Goal: Transaction & Acquisition: Download file/media

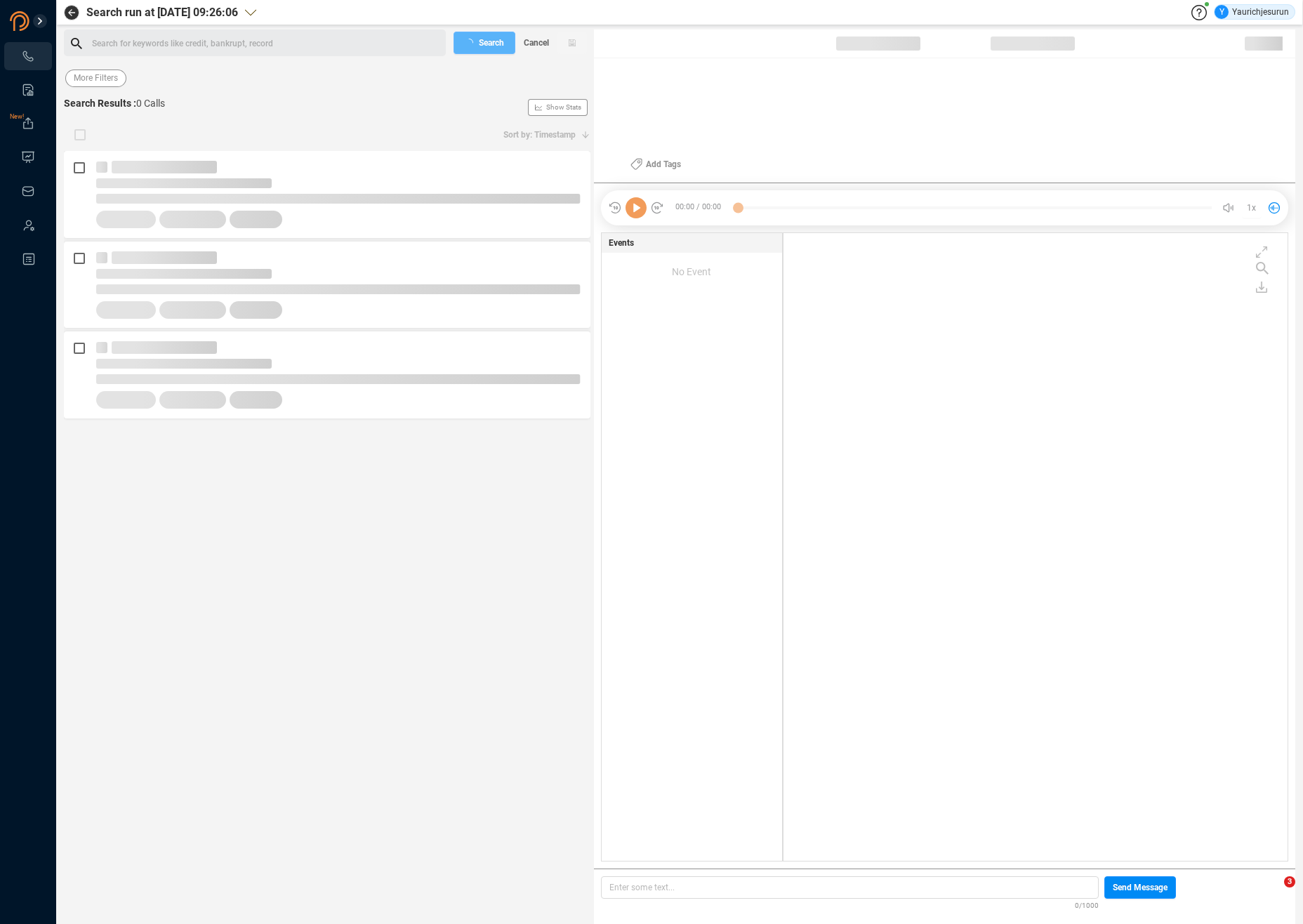
scroll to position [625, 496]
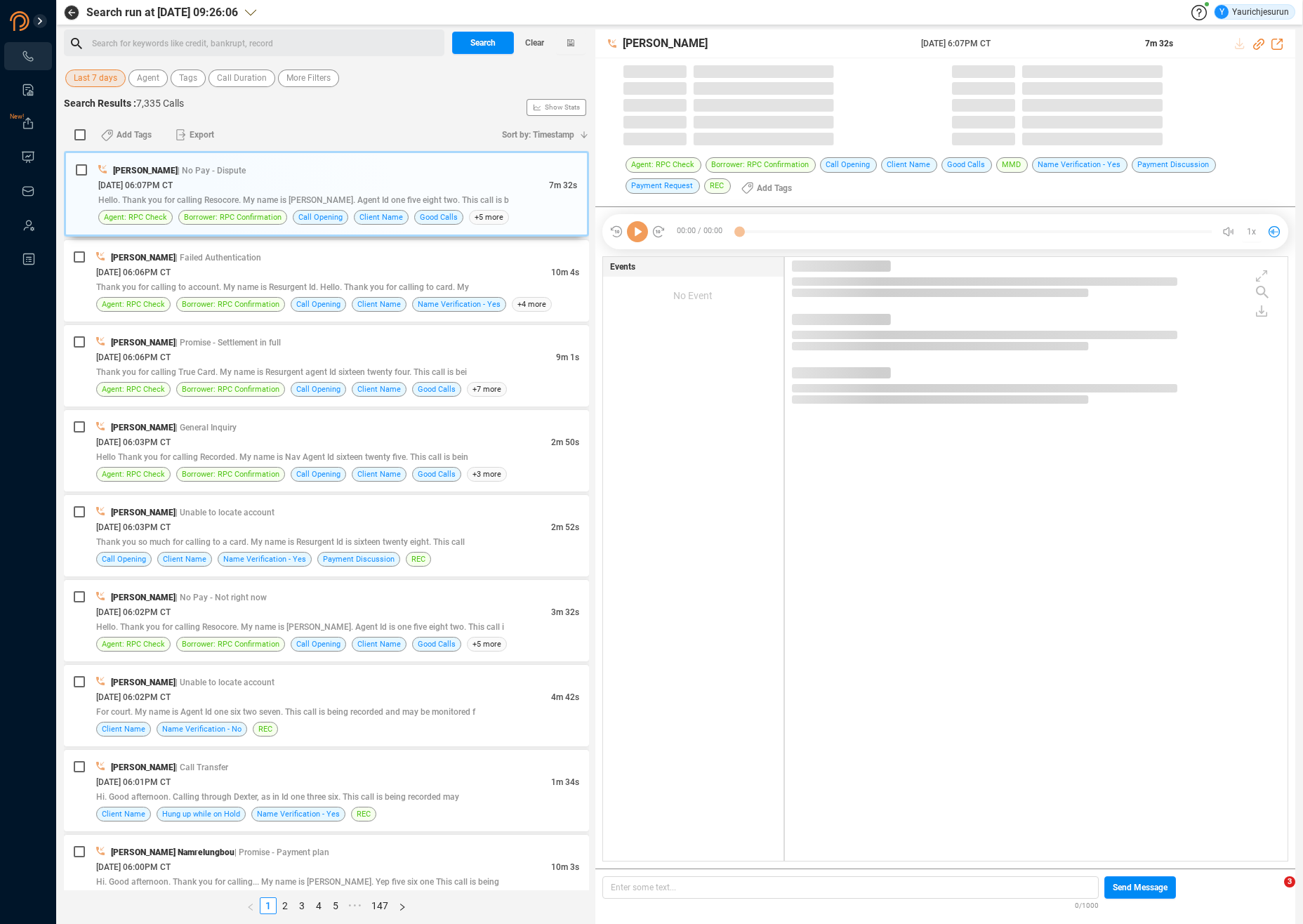
click at [88, 82] on span "Last 7 days" at bounding box center [95, 78] width 43 height 17
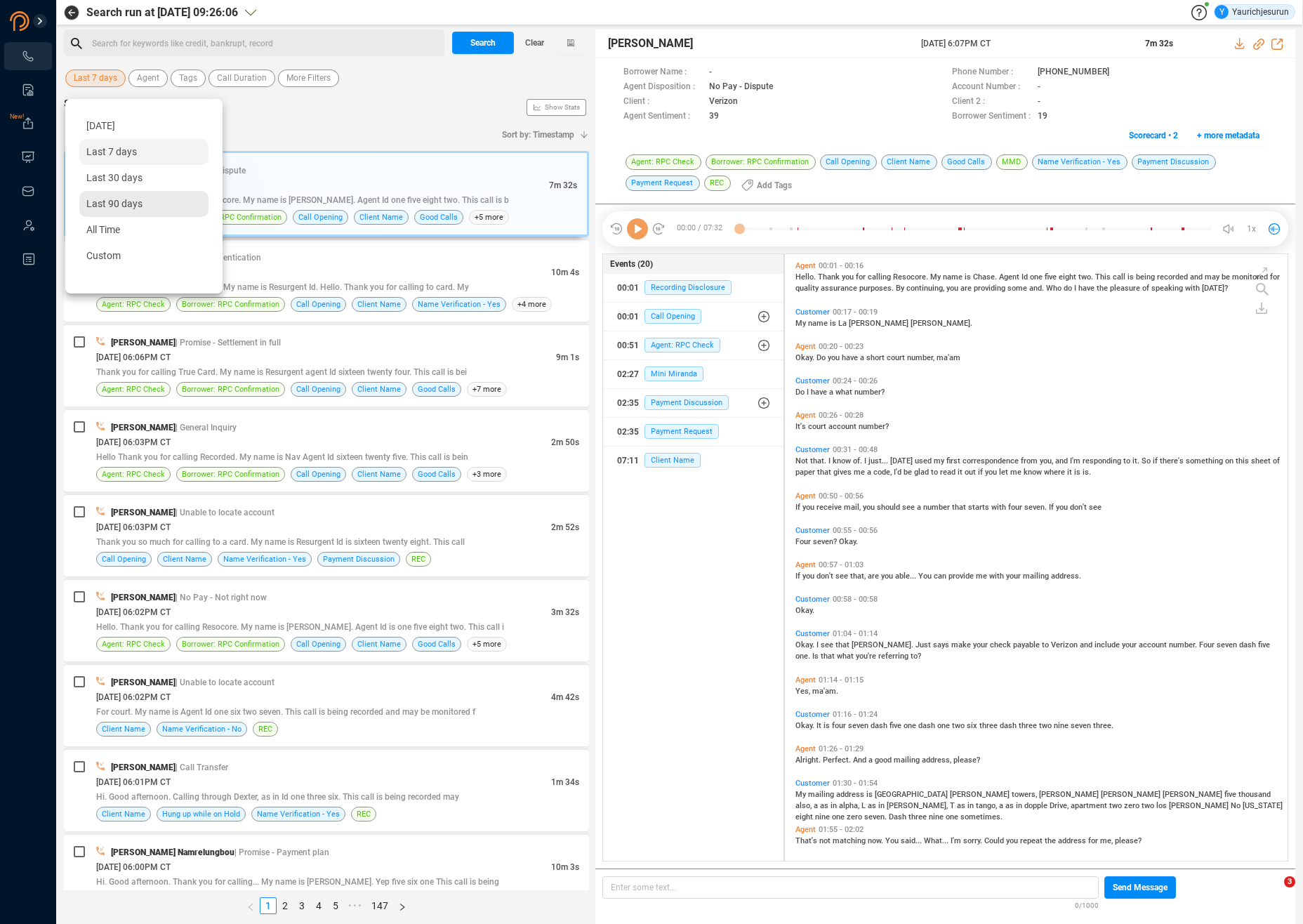
scroll to position [604, 495]
click at [117, 252] on span "Custom" at bounding box center [103, 256] width 34 height 11
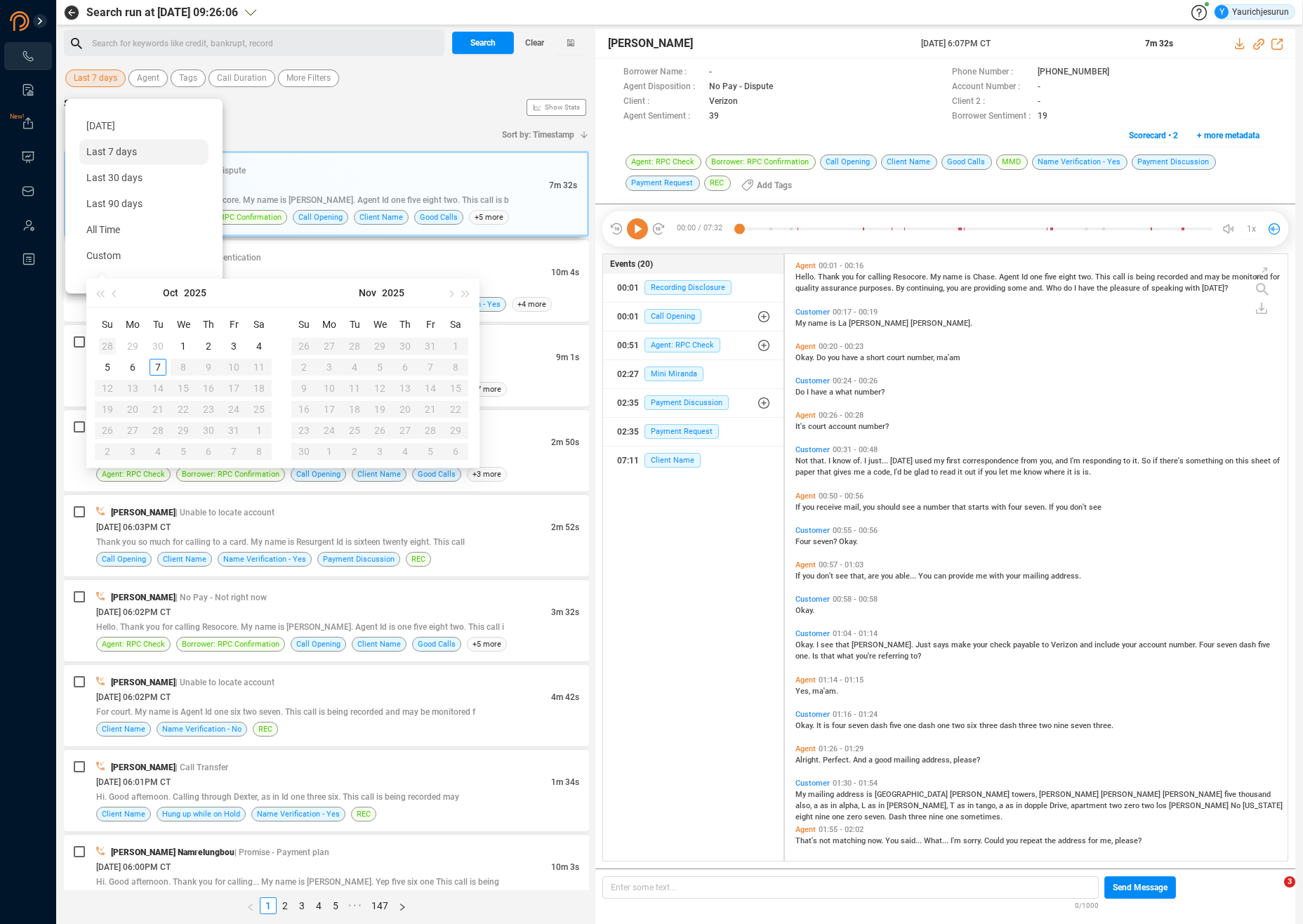
type input "2025-09-28"
click at [110, 345] on div "28" at bounding box center [108, 346] width 17 height 17
type input "2025-09-06"
type input "2025-10-04"
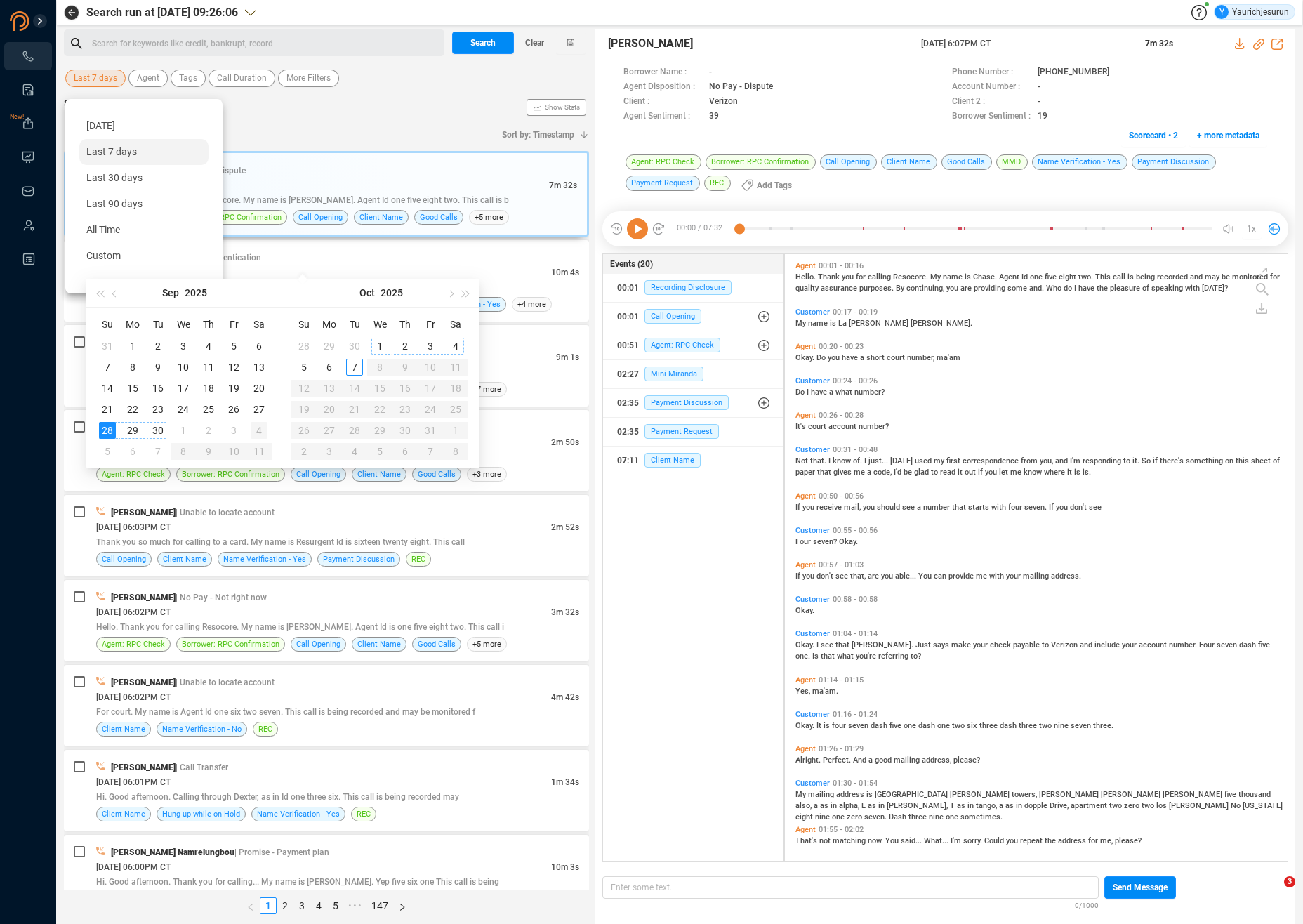
click at [255, 429] on div "4" at bounding box center [259, 431] width 17 height 17
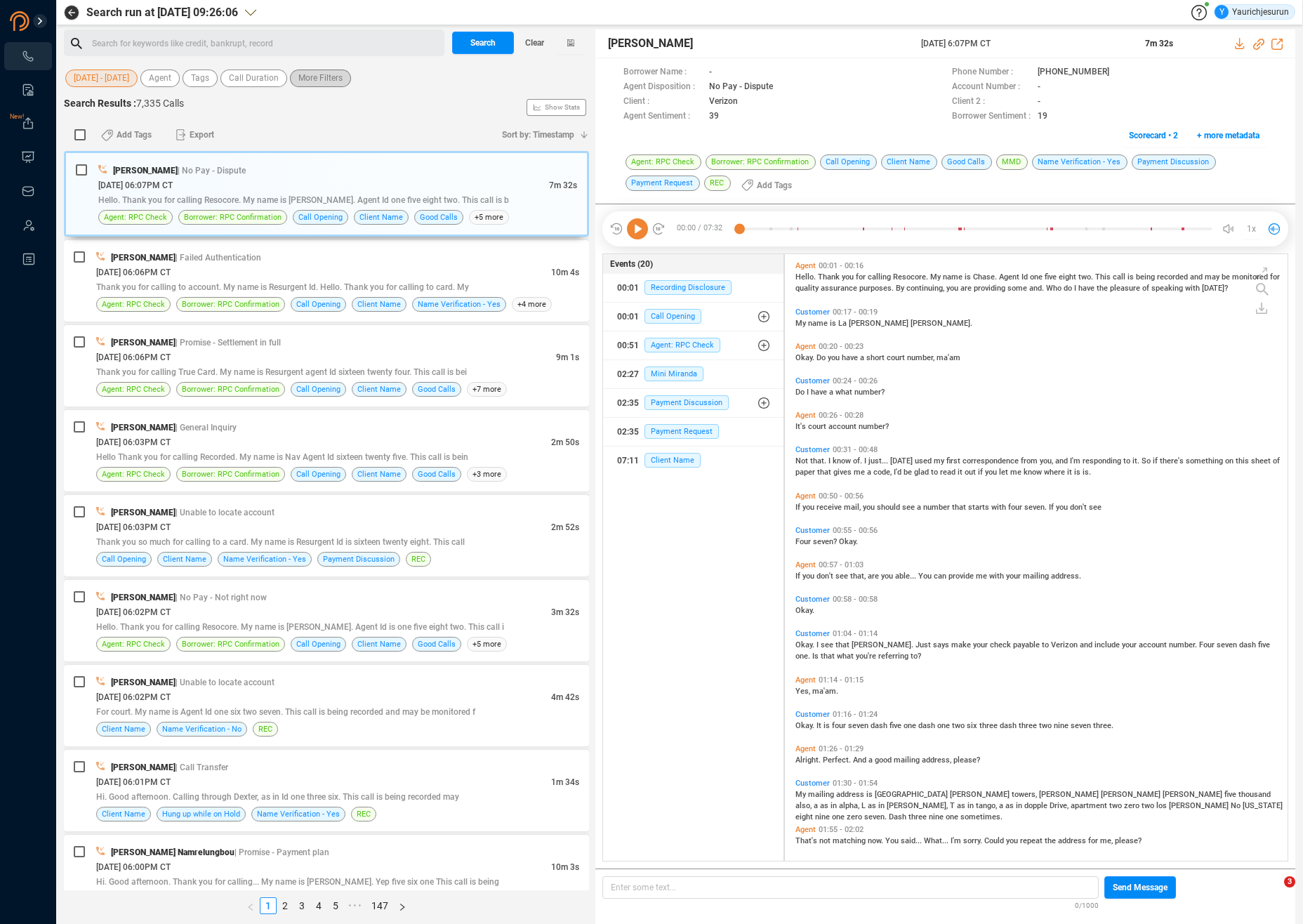
click at [317, 78] on span "More Filters" at bounding box center [320, 78] width 44 height 17
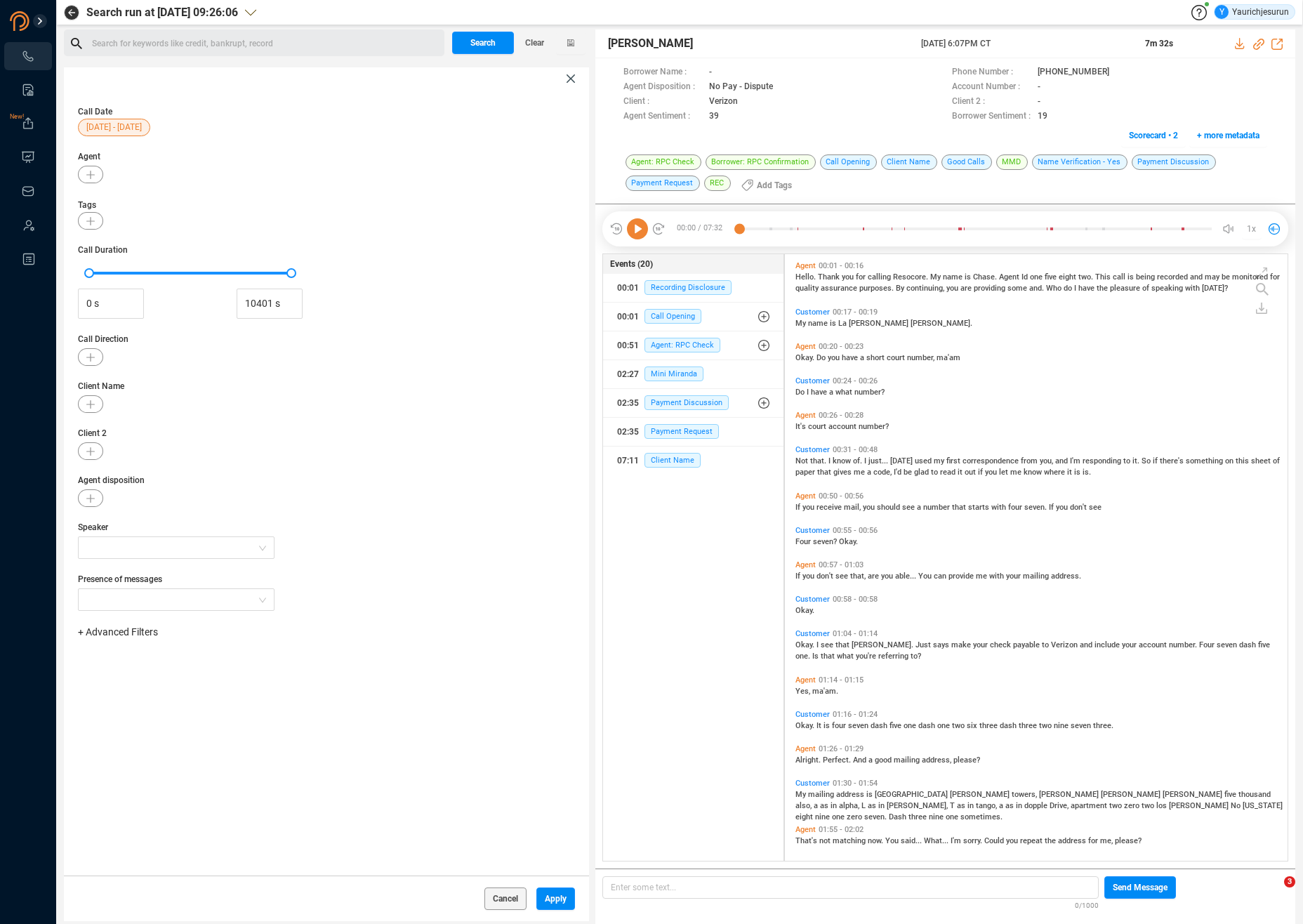
click at [149, 631] on span "+ Advanced Filters" at bounding box center [118, 632] width 80 height 11
click at [137, 752] on span "Phone Number" at bounding box center [124, 749] width 65 height 11
click at [294, 674] on div "Enter a comma separated list ﻿" at bounding box center [218, 676] width 267 height 30
click at [560, 906] on button "Apply" at bounding box center [556, 898] width 39 height 22
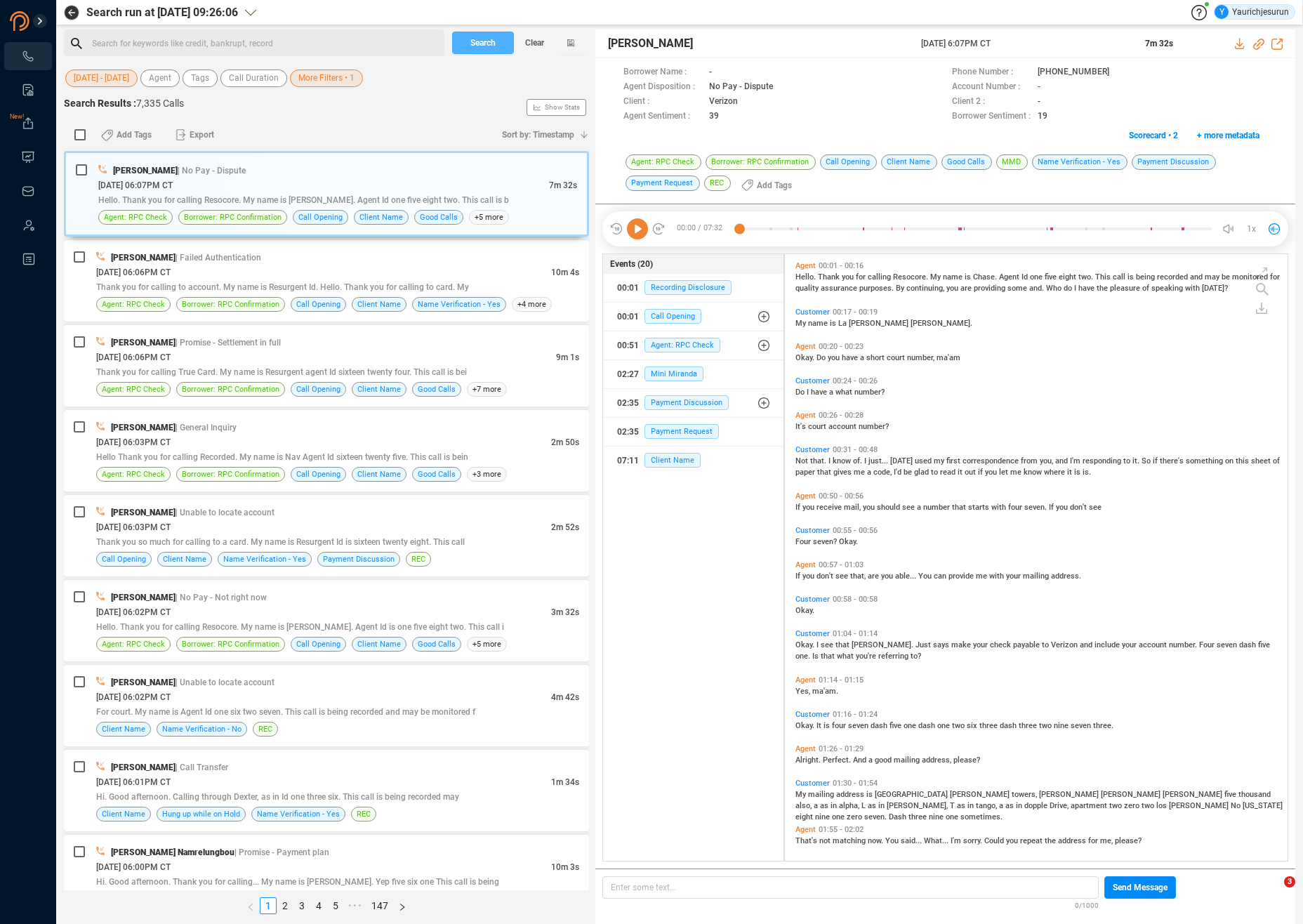
click at [484, 49] on span "Search" at bounding box center [482, 42] width 25 height 22
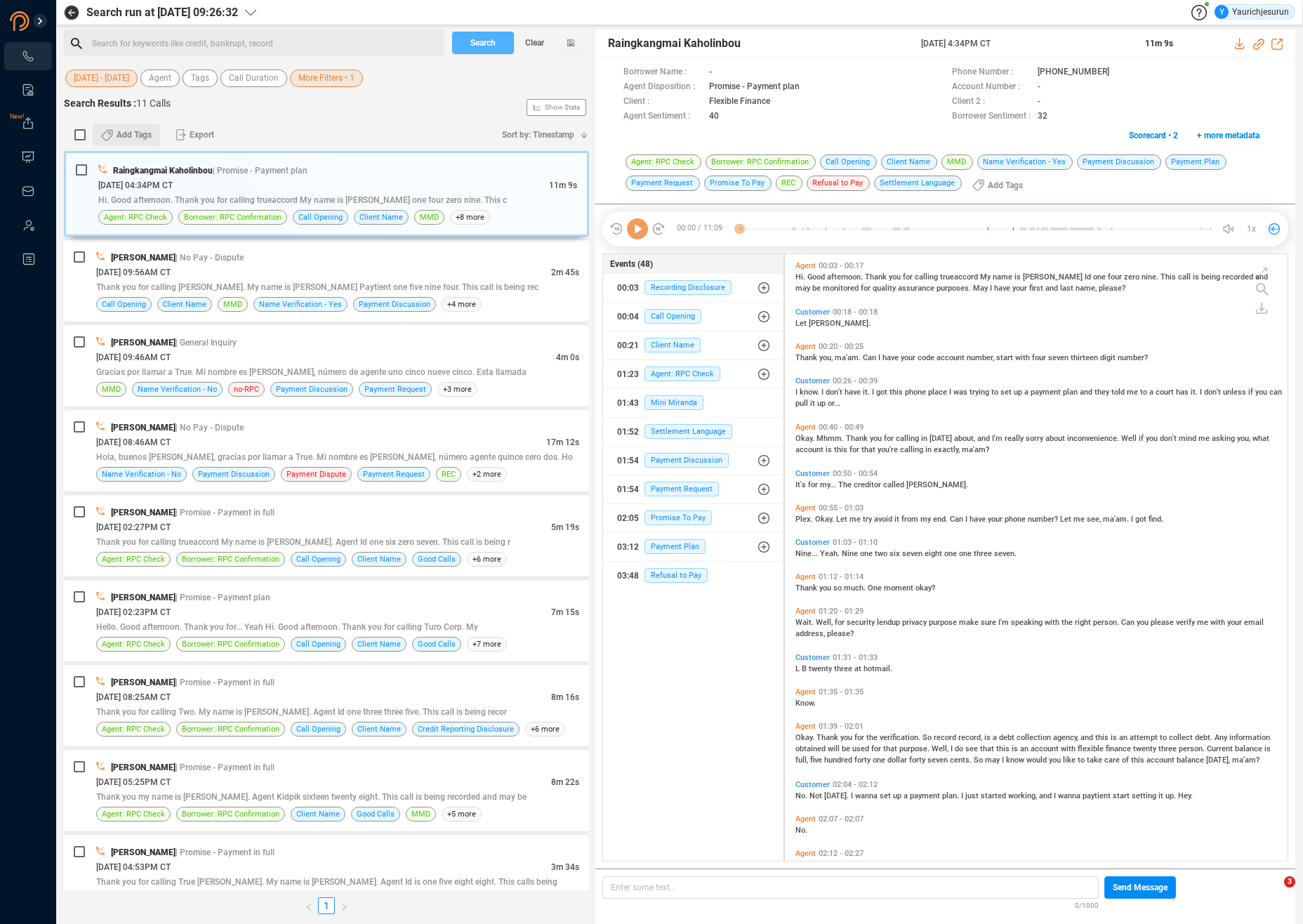
scroll to position [604, 495]
click at [75, 134] on input "checkbox" at bounding box center [80, 134] width 11 height 11
checkbox input "true"
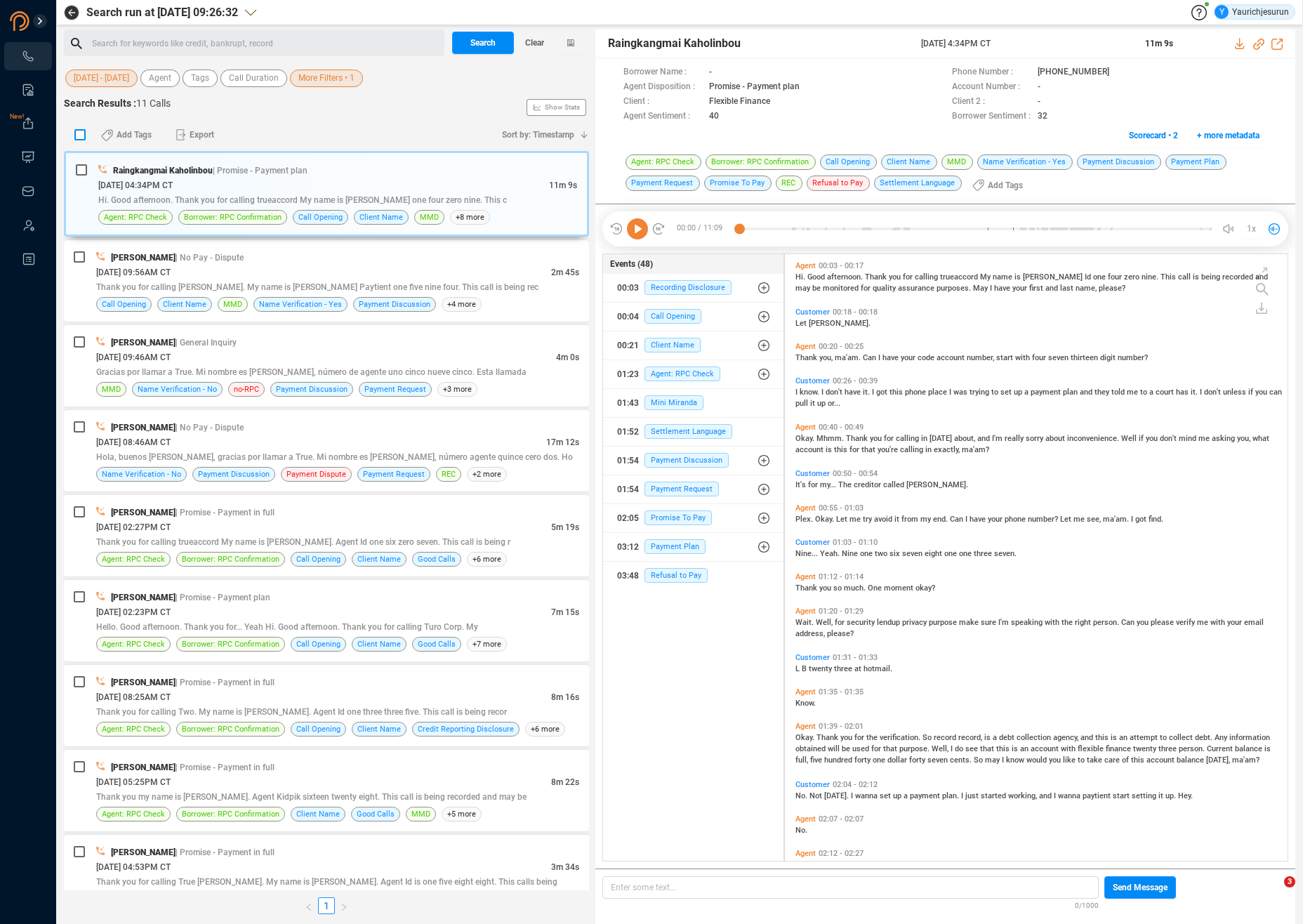
checkbox input "true"
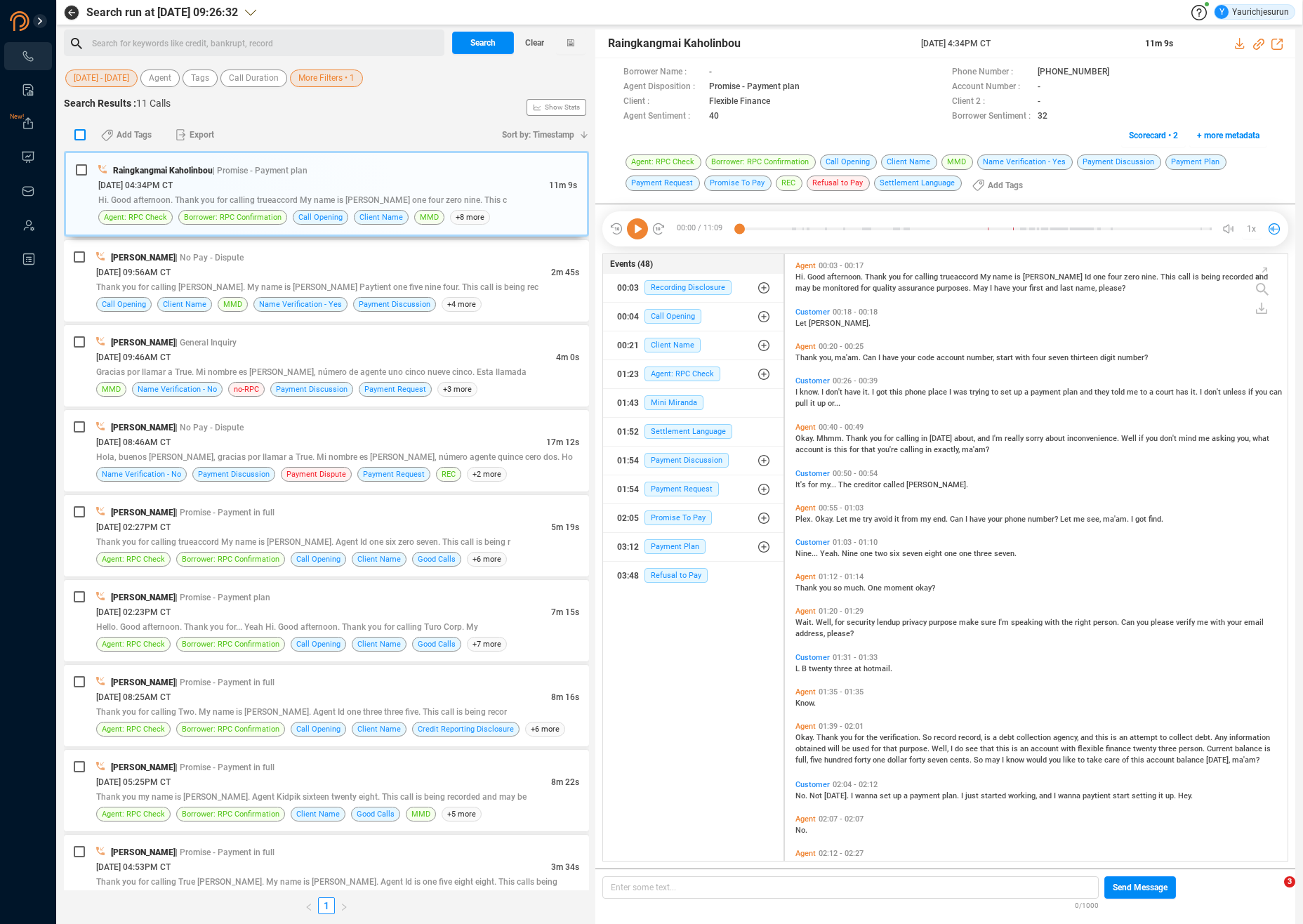
checkbox input "true"
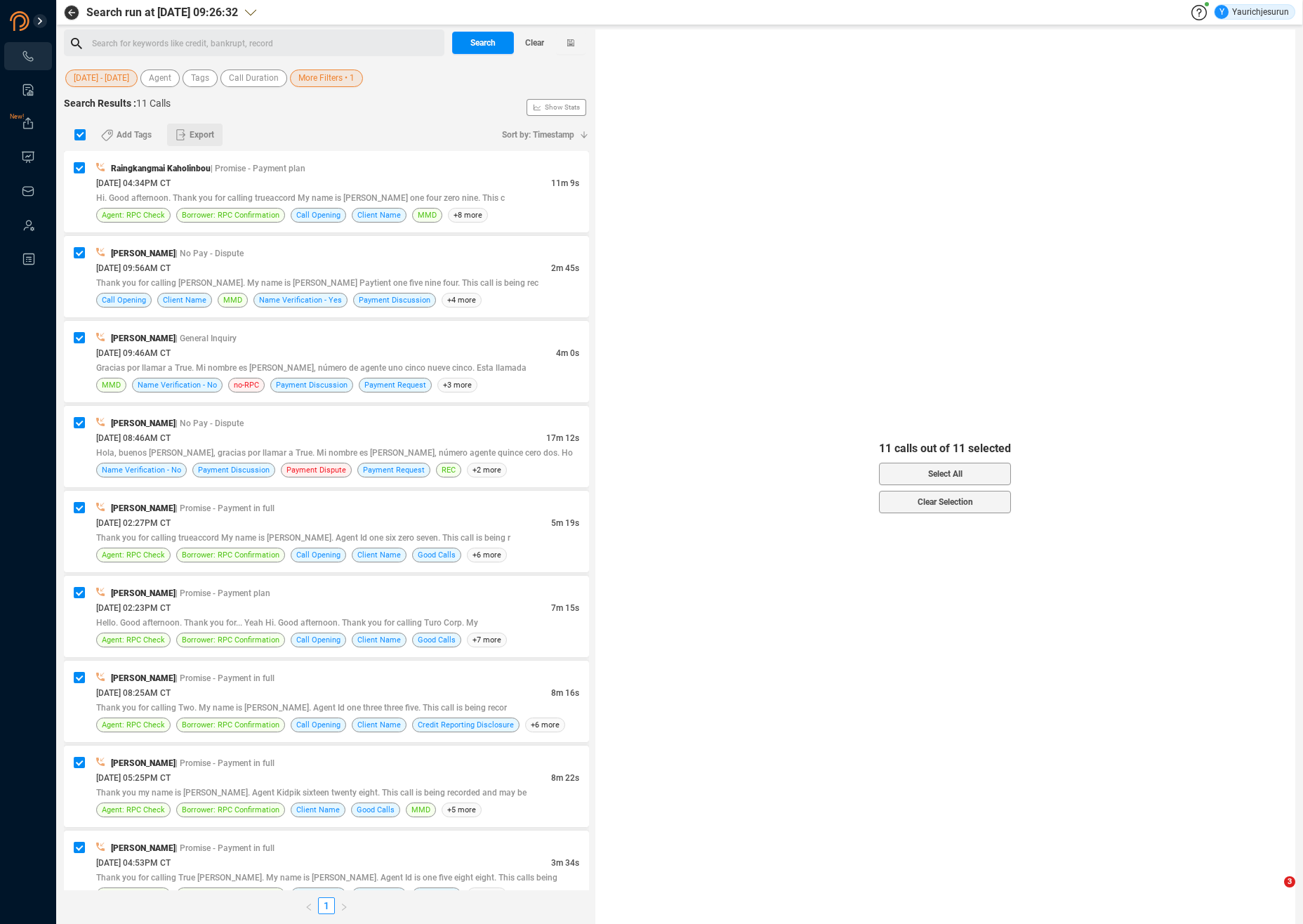
click at [210, 141] on span "Export" at bounding box center [202, 134] width 25 height 22
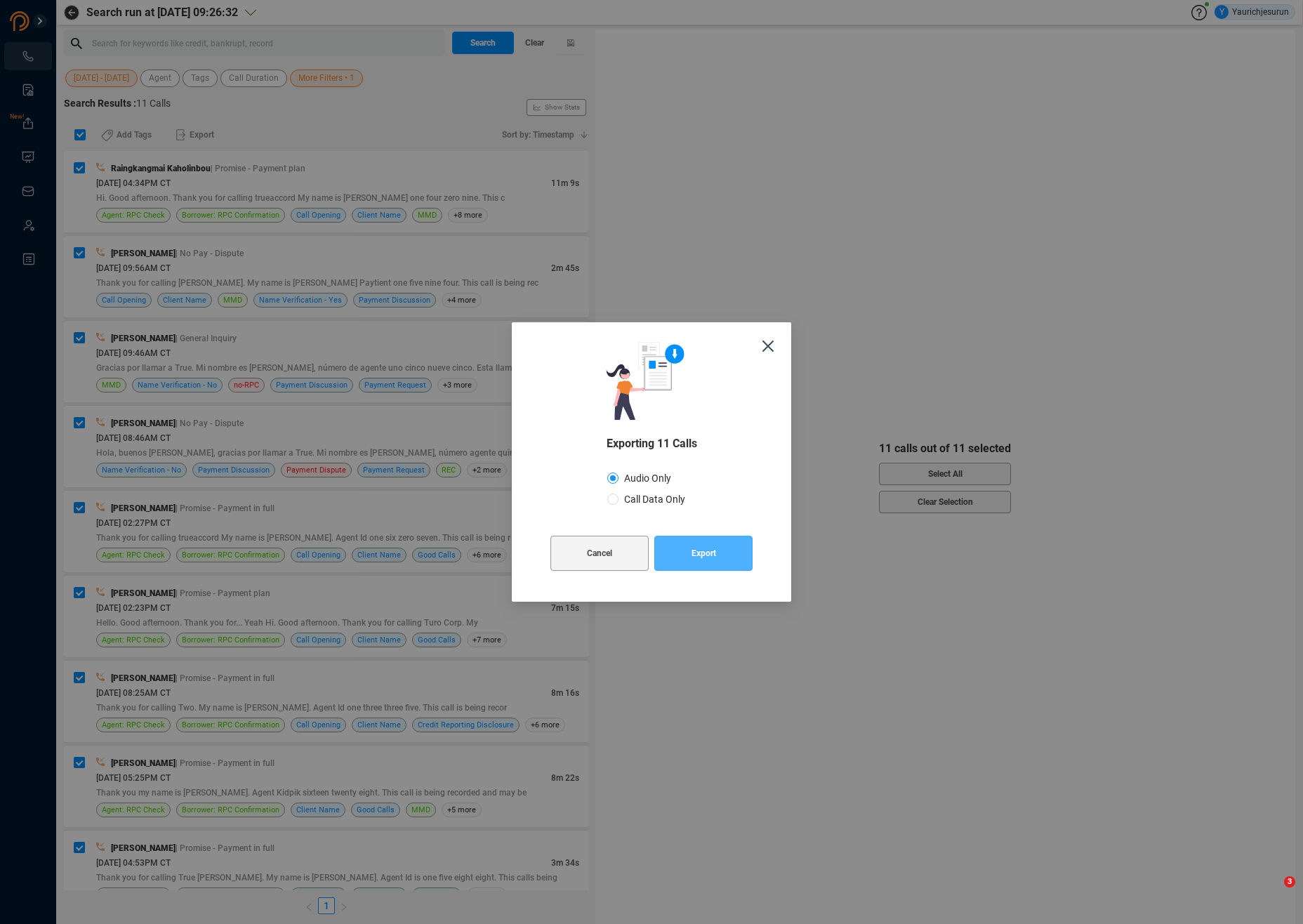
click at [685, 562] on button "Export" at bounding box center [703, 553] width 98 height 35
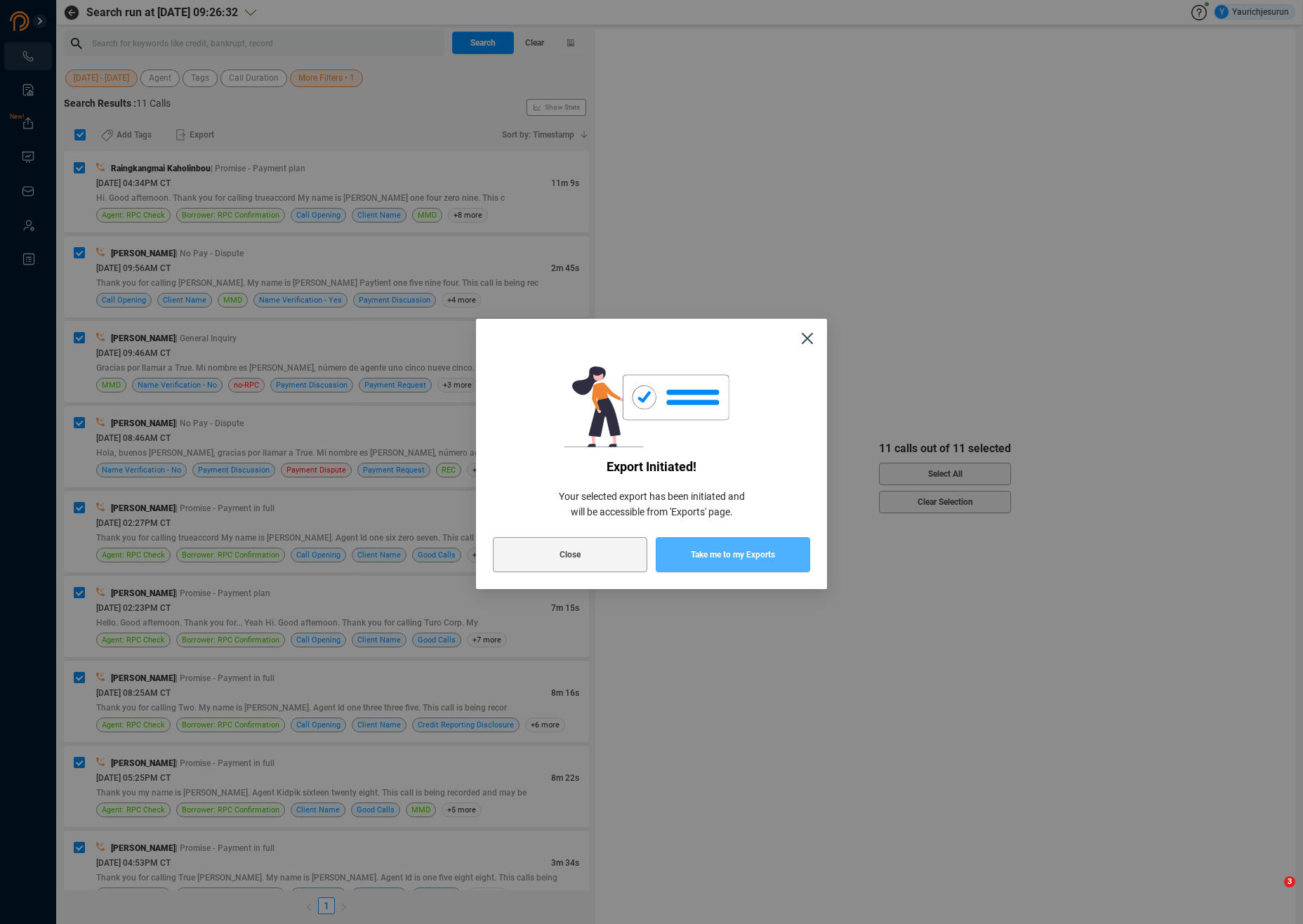
click at [685, 562] on button "Take me to my Exports" at bounding box center [733, 555] width 155 height 35
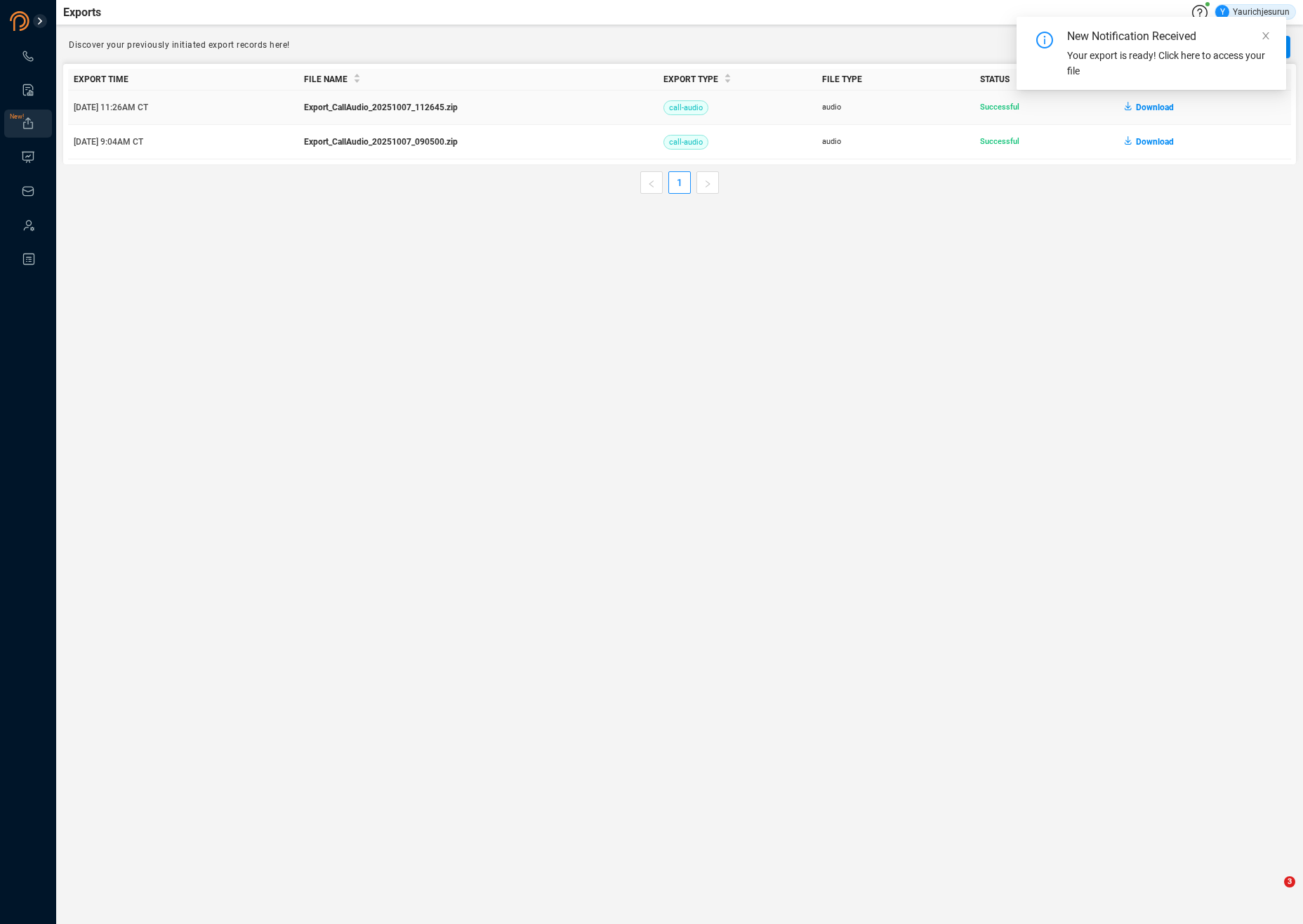
click at [1154, 109] on span "Download" at bounding box center [1154, 108] width 38 height 22
click at [598, 354] on main "Exports Y Yaurichjesurun Discover your previously initiated export records here…" at bounding box center [679, 462] width 1247 height 924
click at [638, 284] on main "Exports Y Yaurichjesurun Discover your previously initiated export records here…" at bounding box center [679, 462] width 1247 height 924
